Goal: Find specific page/section: Find specific page/section

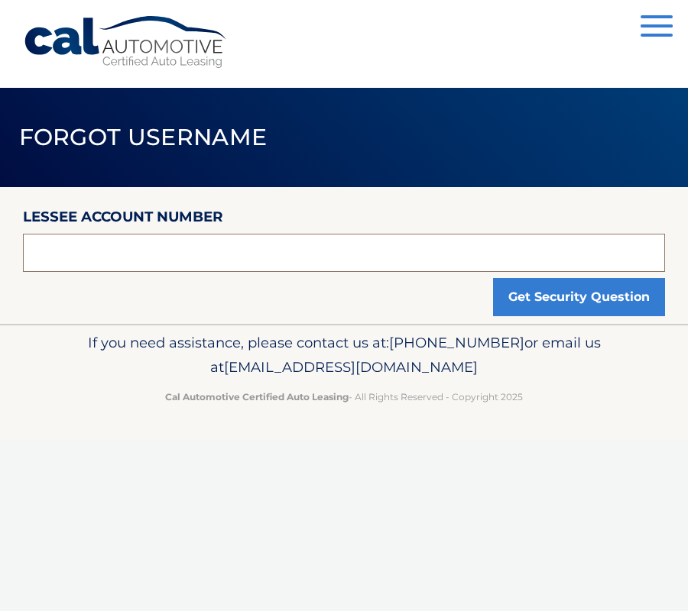
click at [183, 246] on input "text" at bounding box center [344, 253] width 642 height 38
click at [231, 257] on input "text" at bounding box center [344, 253] width 642 height 38
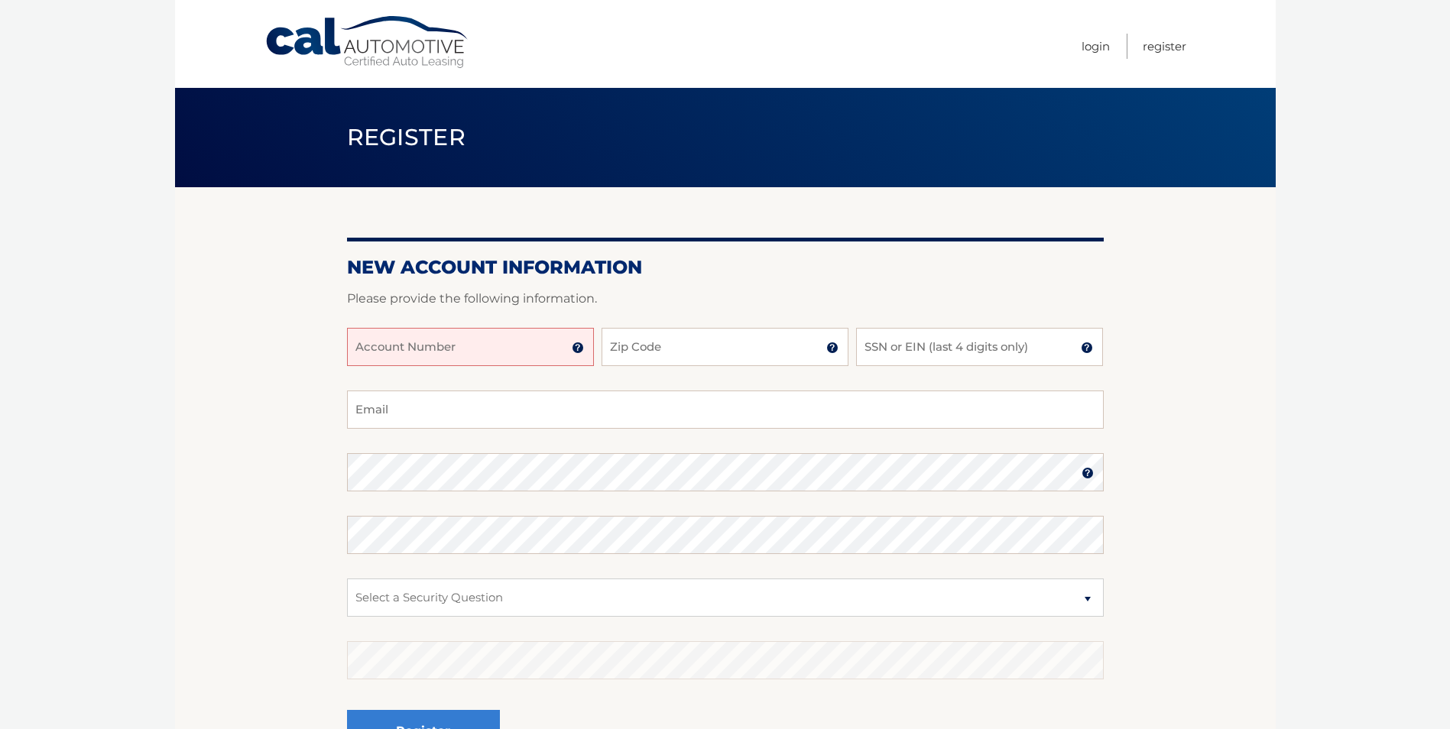
scroll to position [171, 0]
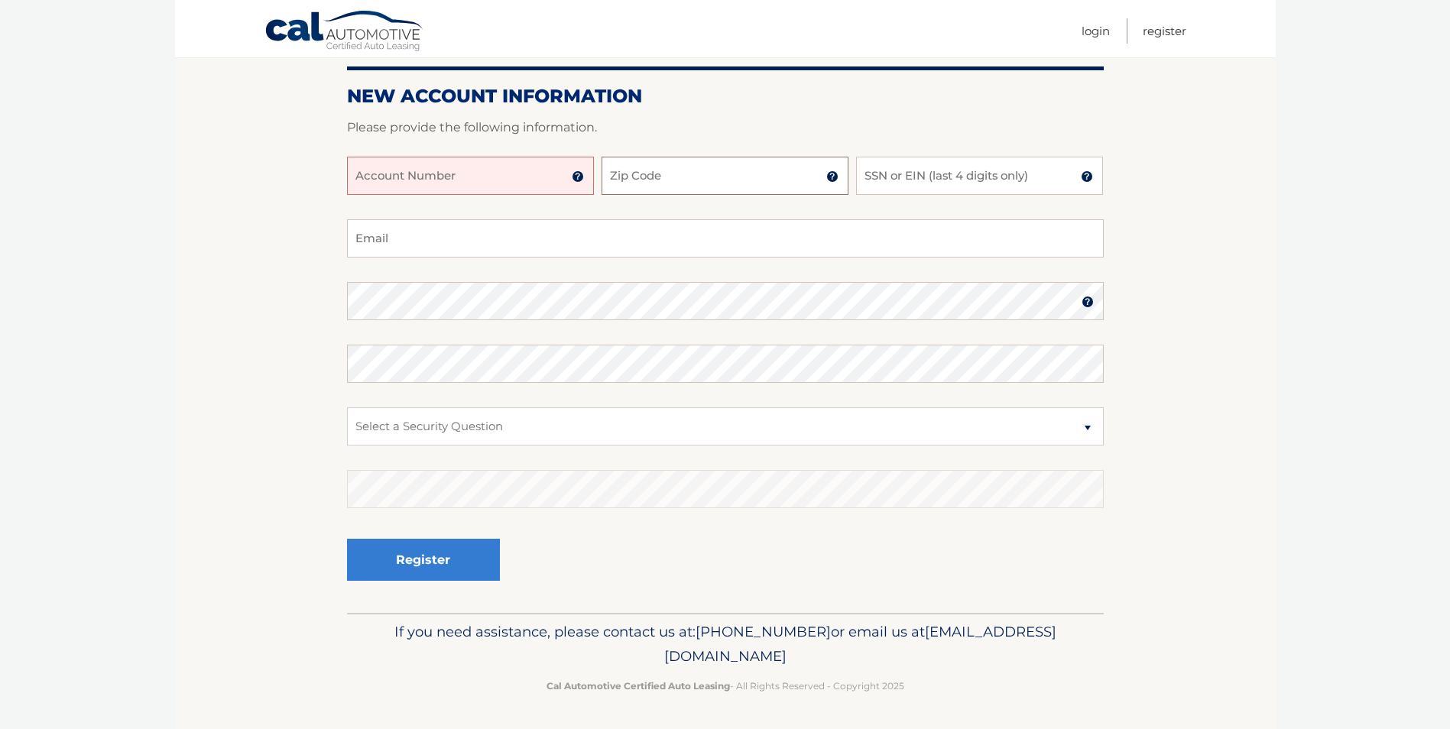
click at [620, 178] on input "Zip Code" at bounding box center [724, 176] width 247 height 38
